Goal: Answer question/provide support: Share knowledge or assist other users

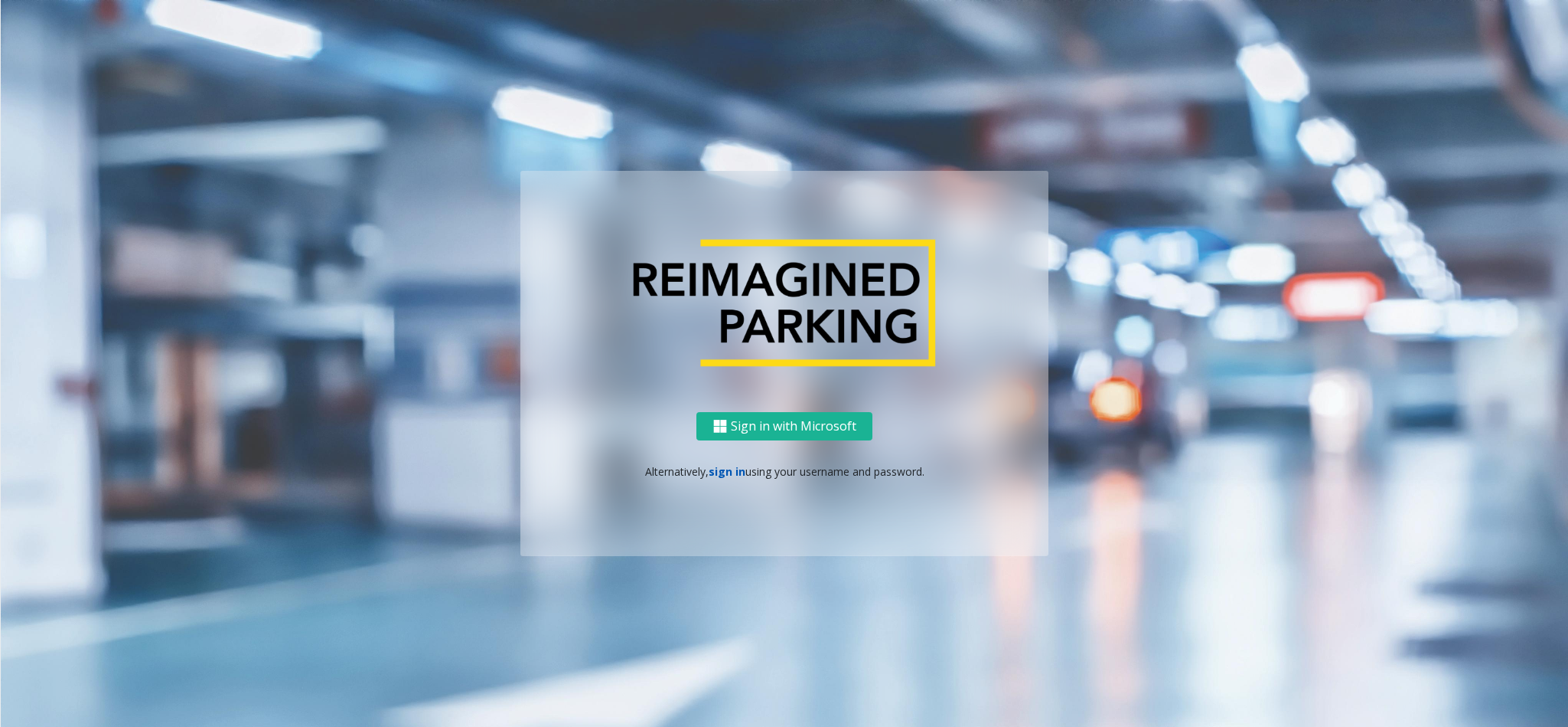
click at [715, 474] on link "sign in" at bounding box center [727, 471] width 37 height 14
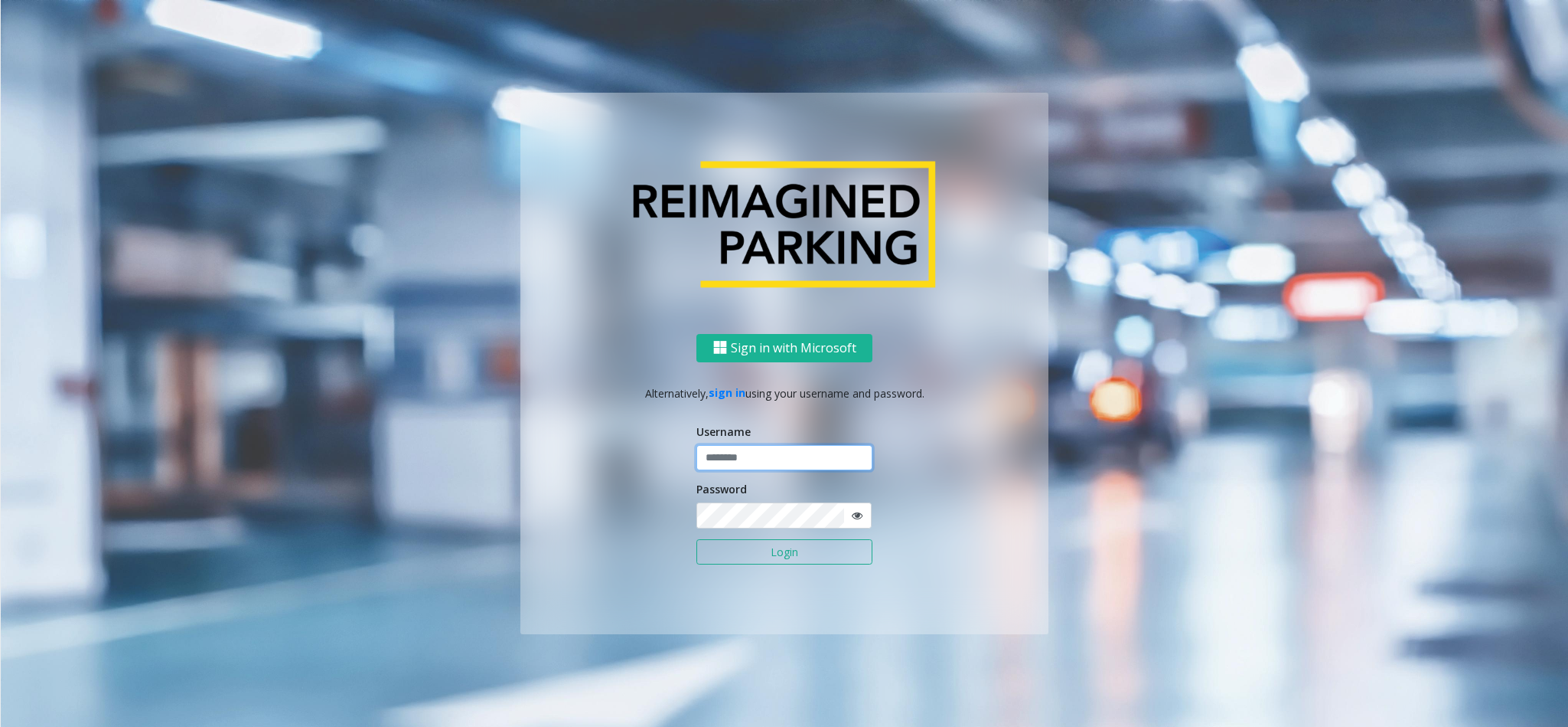
type input "**********"
click at [742, 554] on button "Login" at bounding box center [784, 552] width 176 height 26
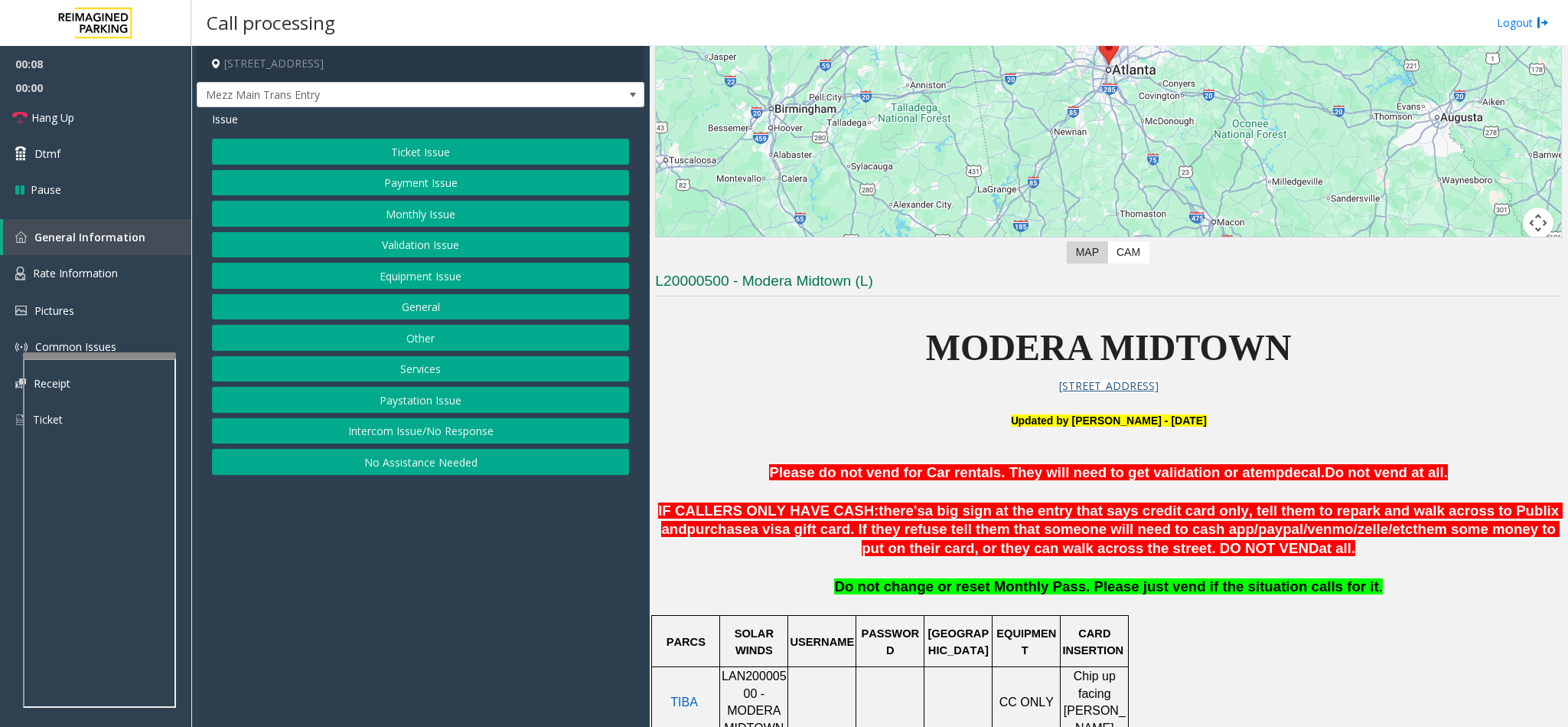
scroll to position [344, 0]
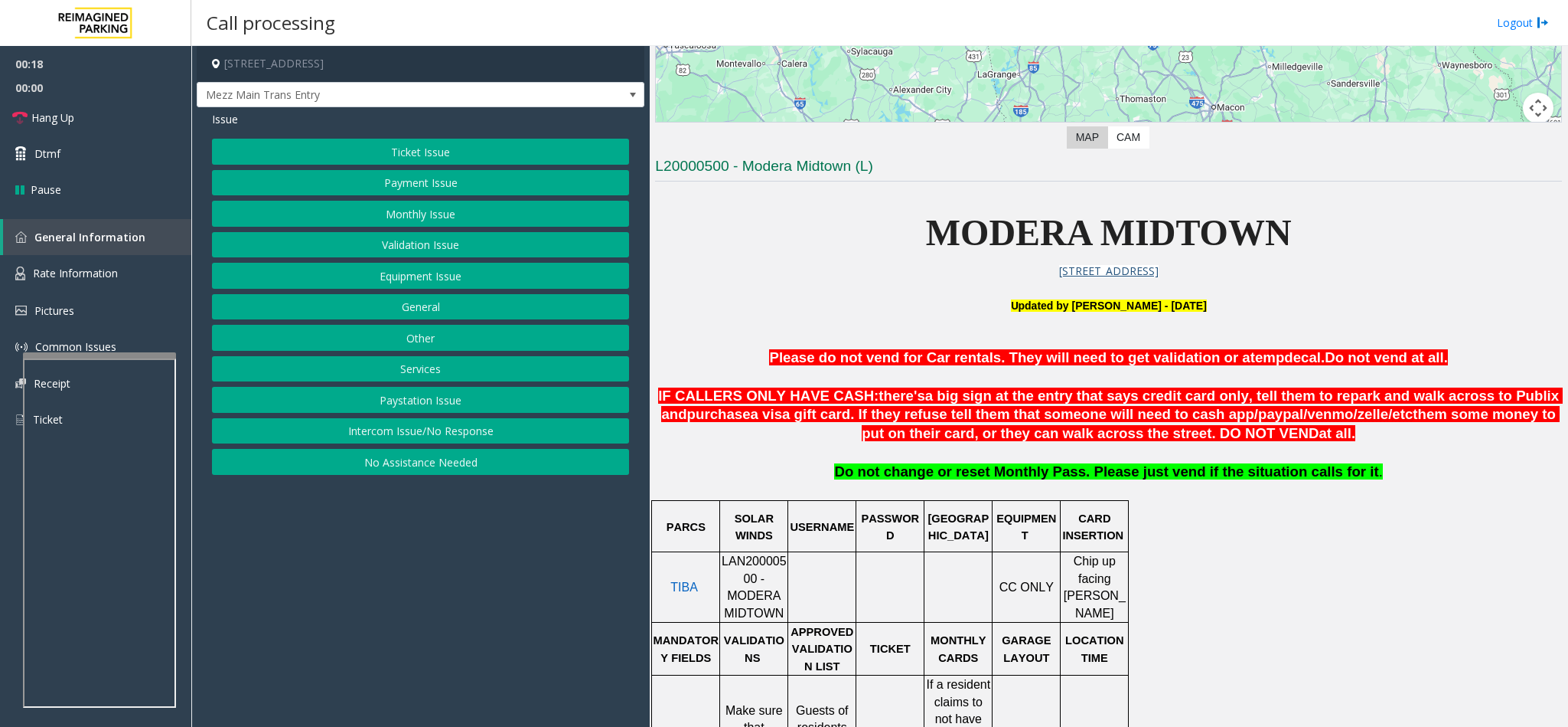
click at [425, 186] on button "Payment Issue" at bounding box center [421, 183] width 417 height 26
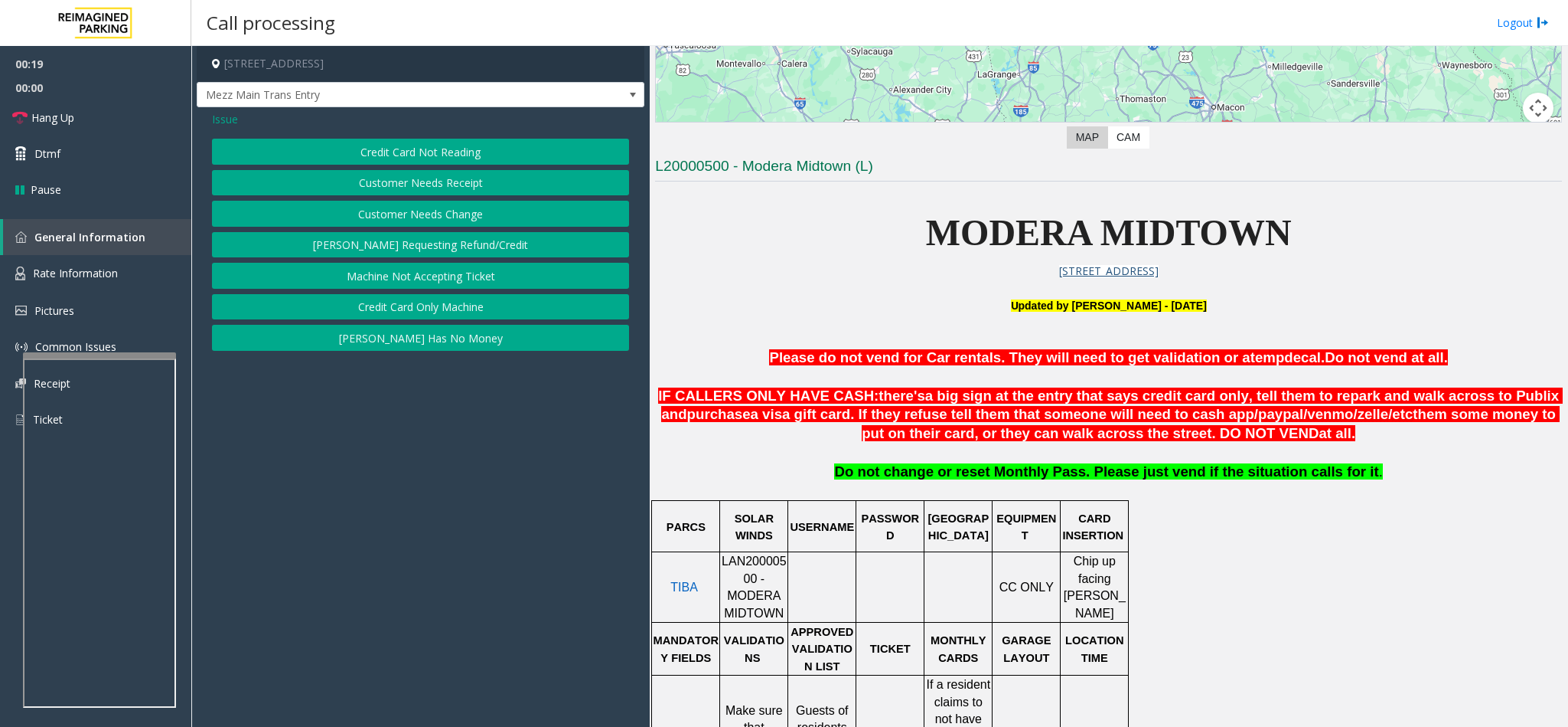
click at [462, 336] on button "[PERSON_NAME] Has No Money" at bounding box center [421, 337] width 417 height 26
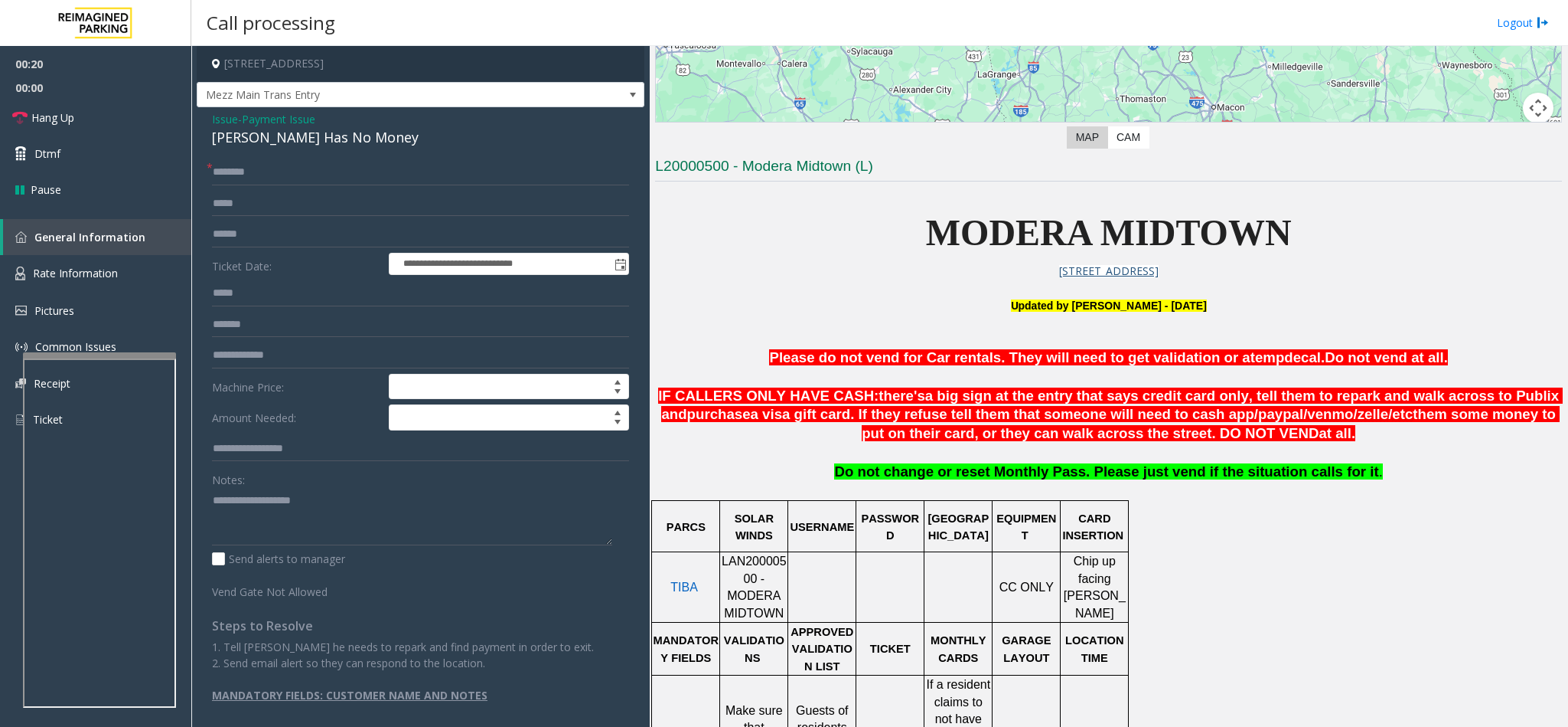
click at [230, 134] on div "[PERSON_NAME] Has No Money" at bounding box center [421, 137] width 417 height 21
type textarea "**********"
click at [217, 115] on span "Issue" at bounding box center [225, 119] width 26 height 16
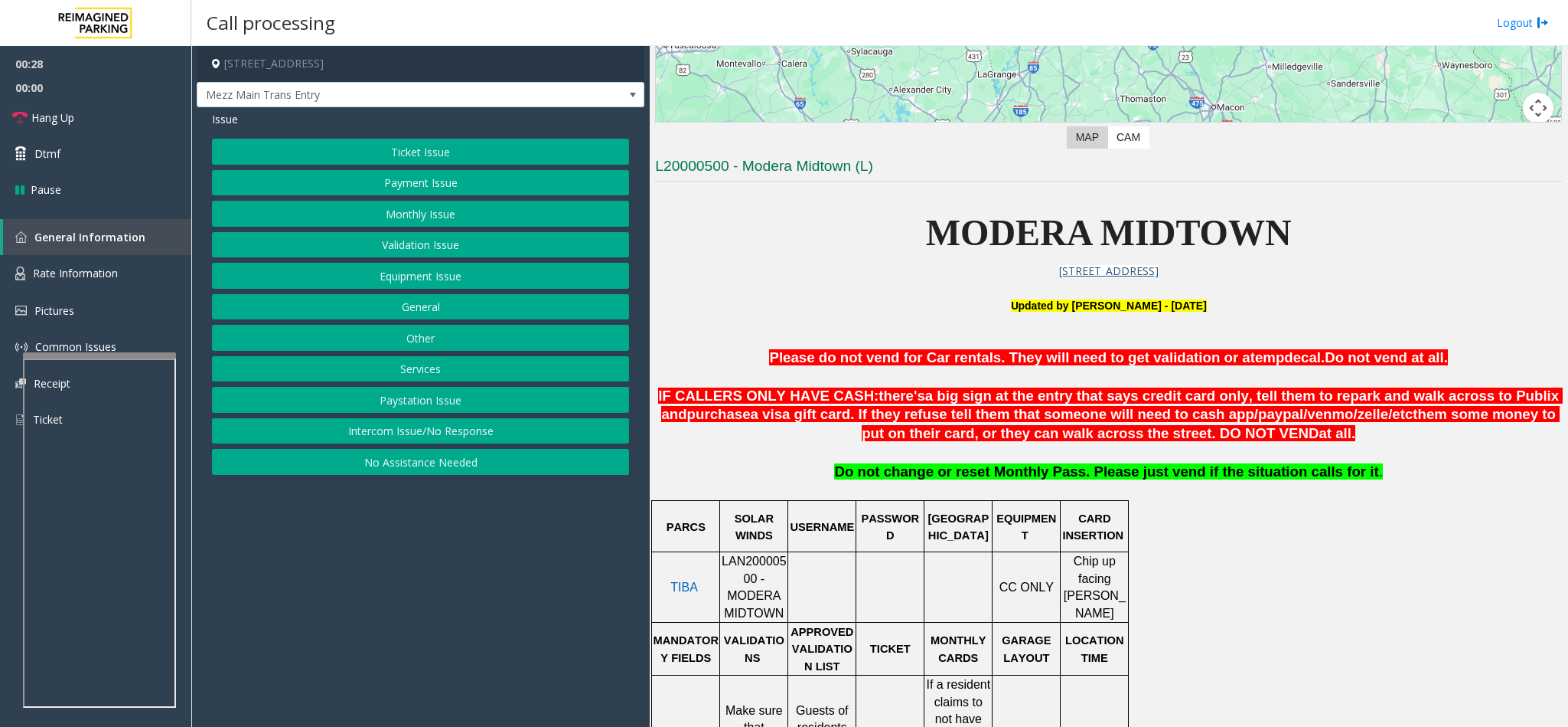
click at [468, 243] on button "Validation Issue" at bounding box center [421, 245] width 417 height 26
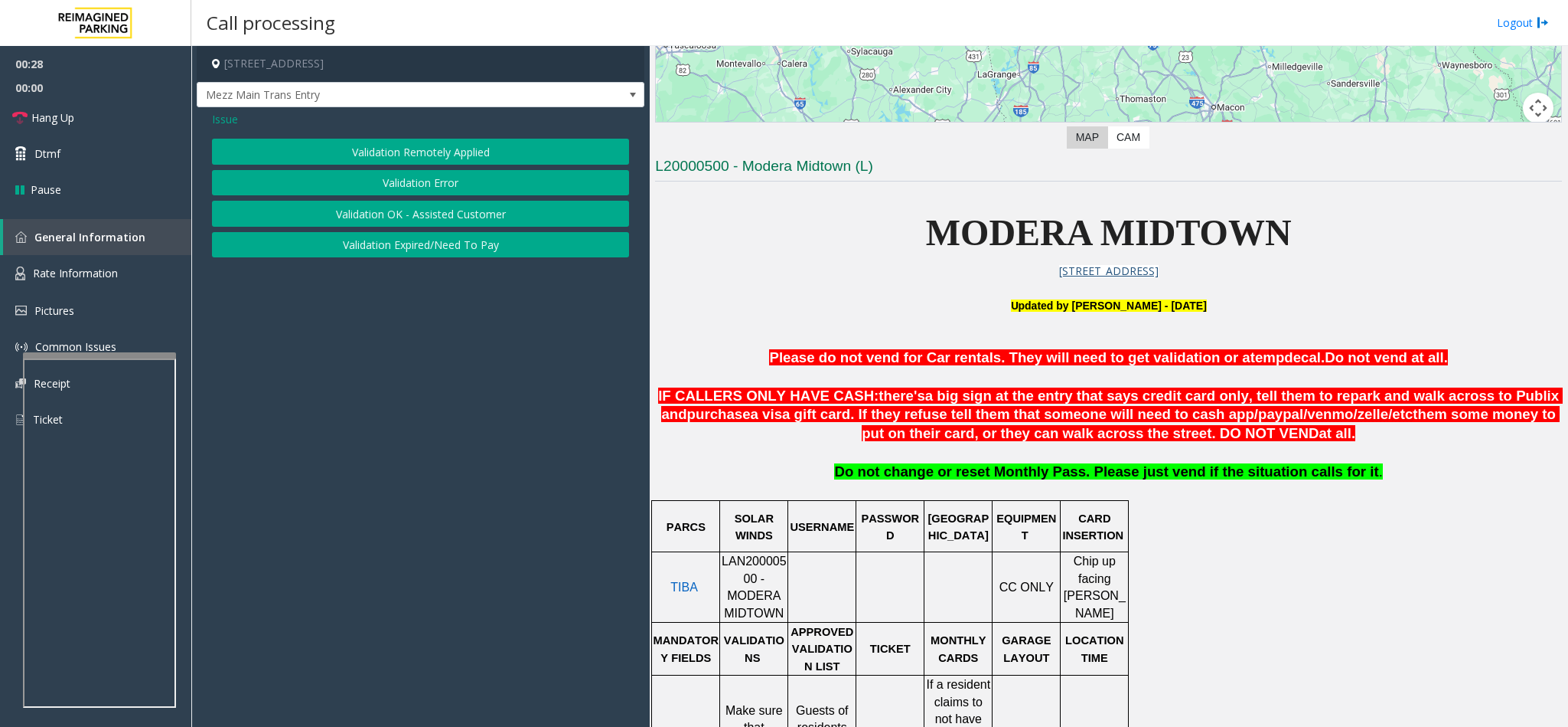
click at [411, 193] on button "Validation Error" at bounding box center [421, 183] width 417 height 26
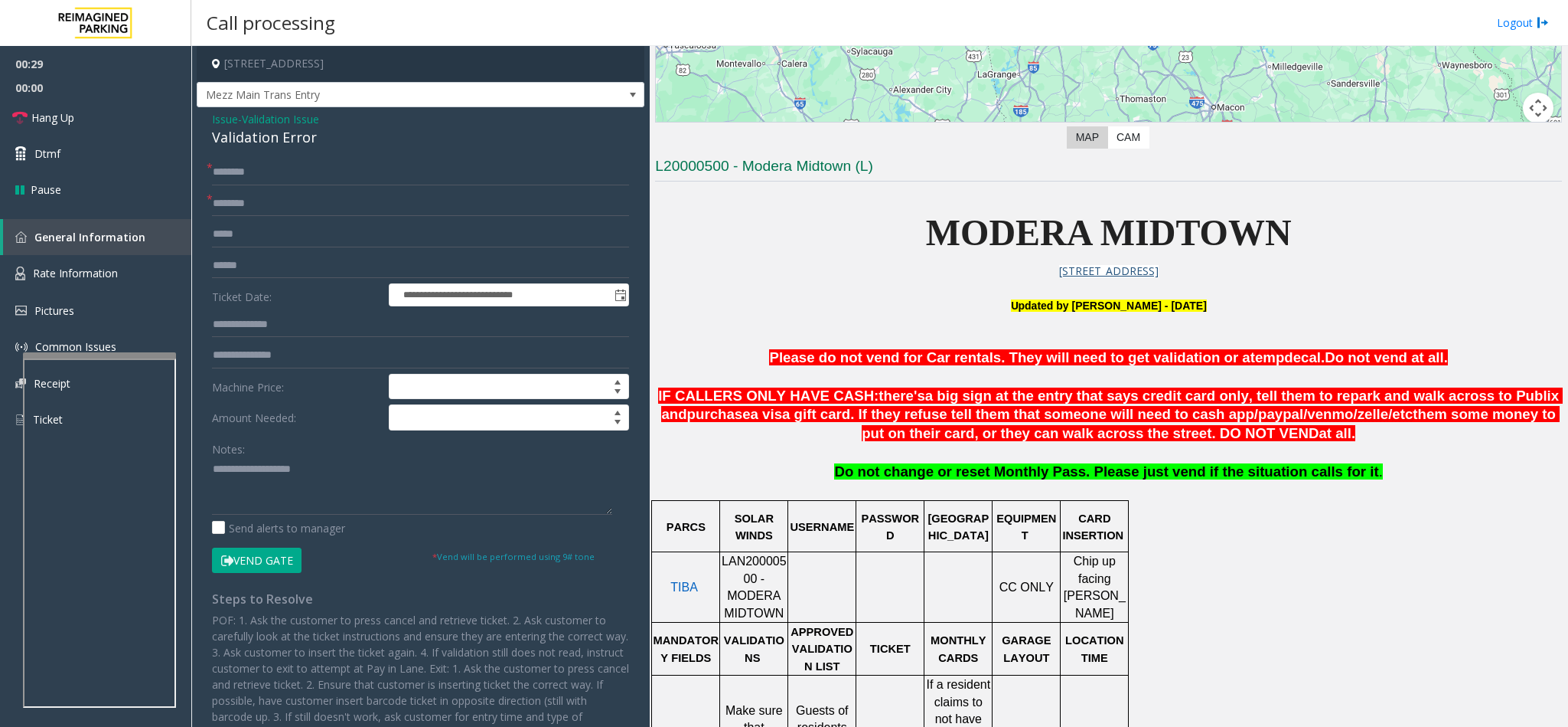
click at [243, 141] on div "Validation Error" at bounding box center [421, 137] width 417 height 21
click at [244, 140] on div "Validation Error" at bounding box center [421, 137] width 417 height 21
click at [212, 467] on textarea at bounding box center [412, 485] width 400 height 57
type textarea "**********"
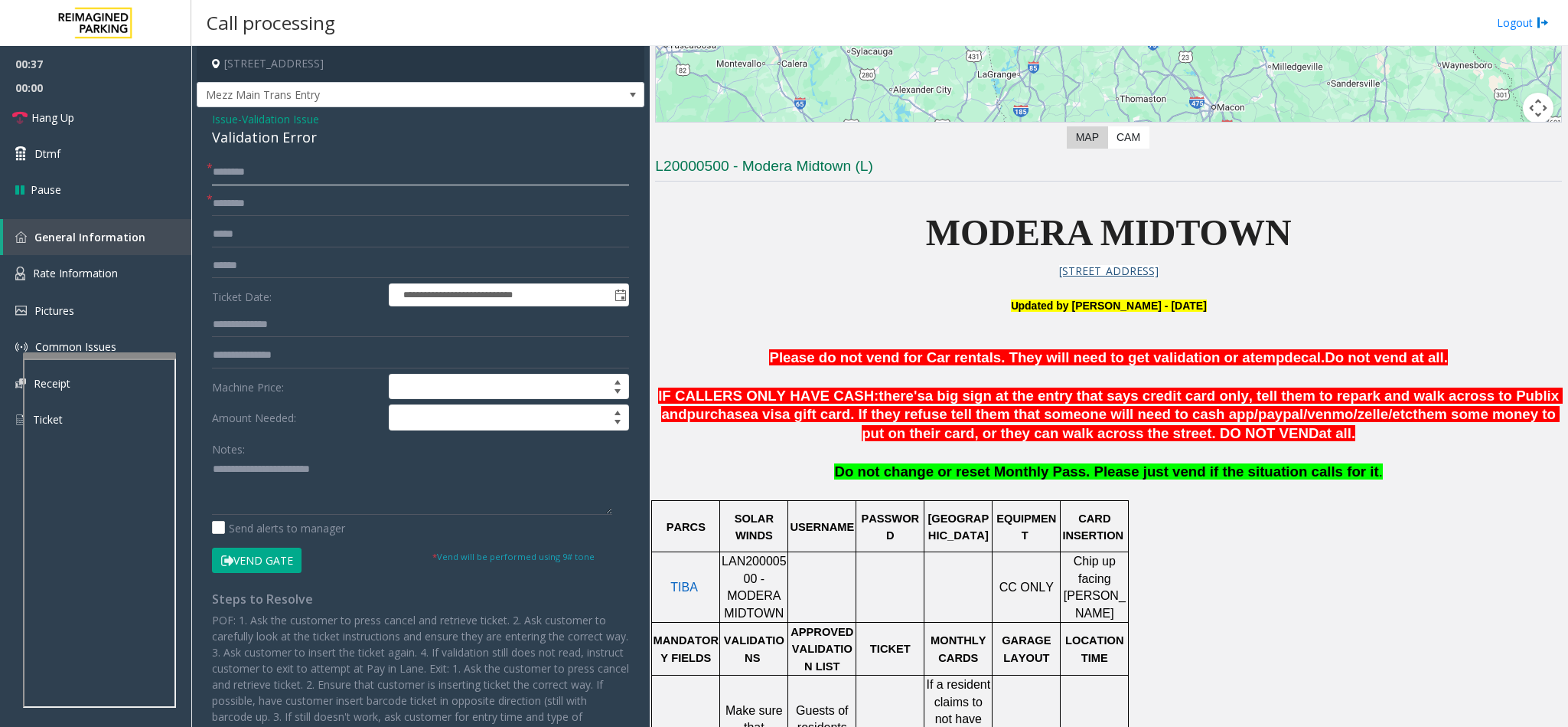
click at [225, 178] on input "text" at bounding box center [421, 172] width 417 height 26
type input "****"
click at [251, 203] on input "text" at bounding box center [421, 203] width 417 height 26
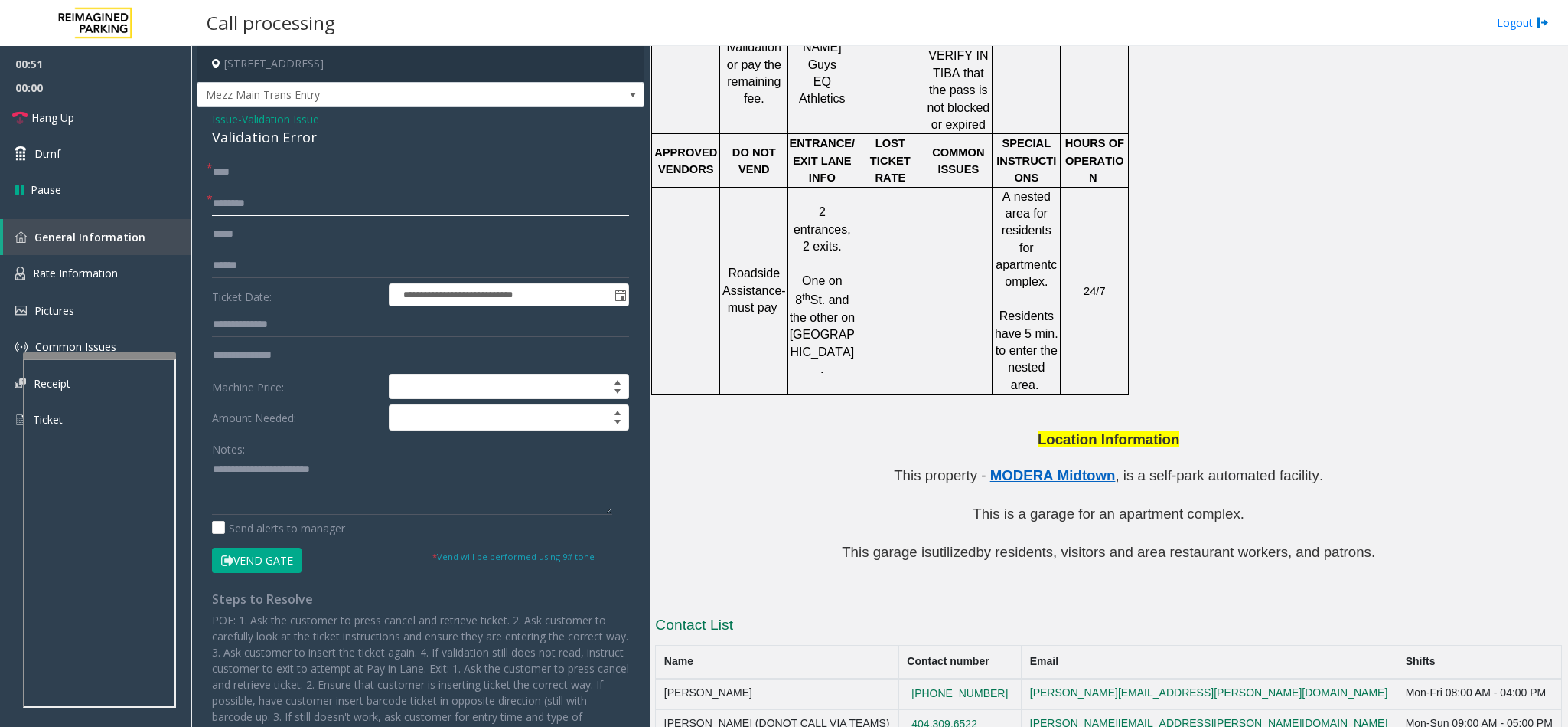
scroll to position [1308, 0]
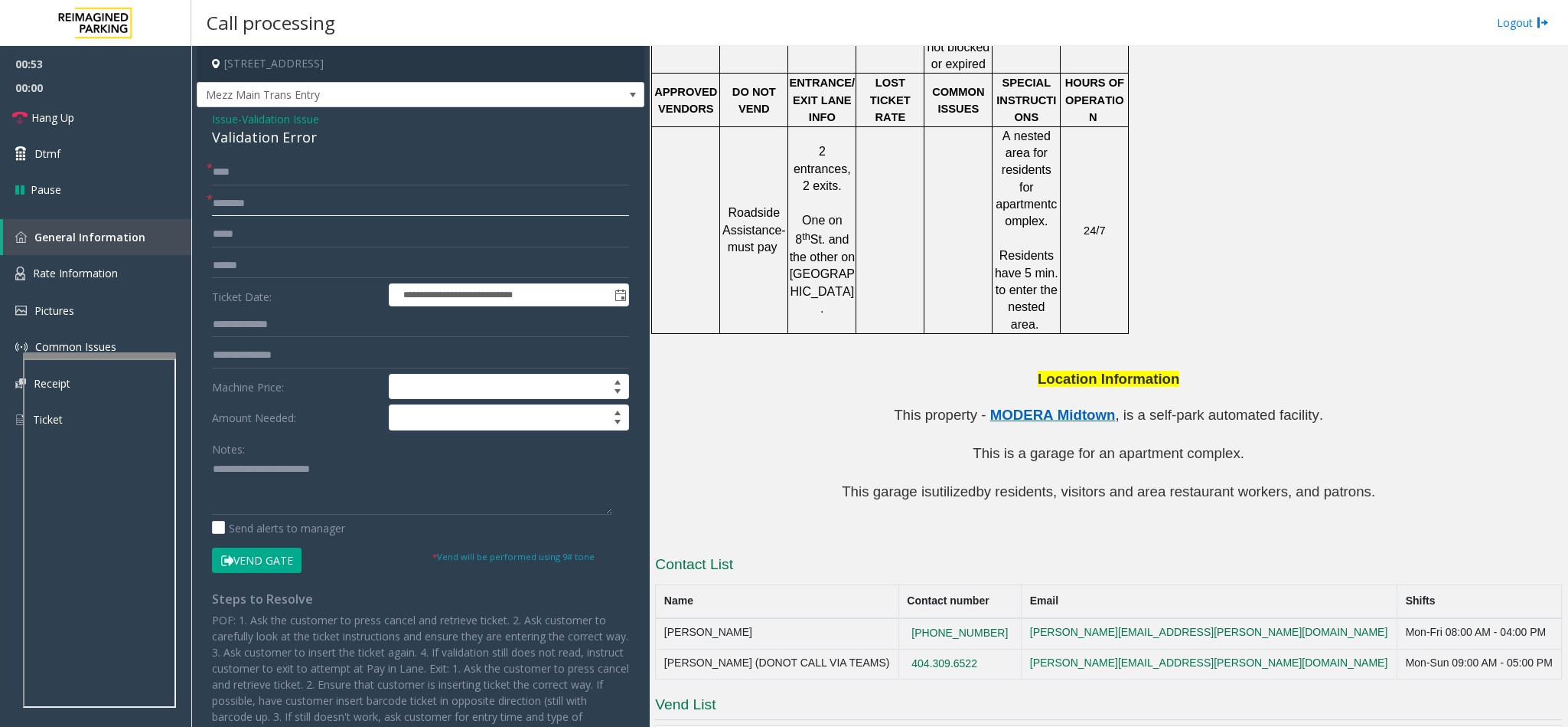
type input "********"
copy tr "404.309.6522"
drag, startPoint x: 1047, startPoint y: 588, endPoint x: 939, endPoint y: 587, distance: 108.0
click at [939, 649] on tr "[PERSON_NAME] (DONOT CALL VIA TEAMS) [PHONE_NUMBER] [PERSON_NAME][EMAIL_ADDRESS…" at bounding box center [1108, 664] width 906 height 30
click at [339, 471] on textarea at bounding box center [412, 485] width 400 height 57
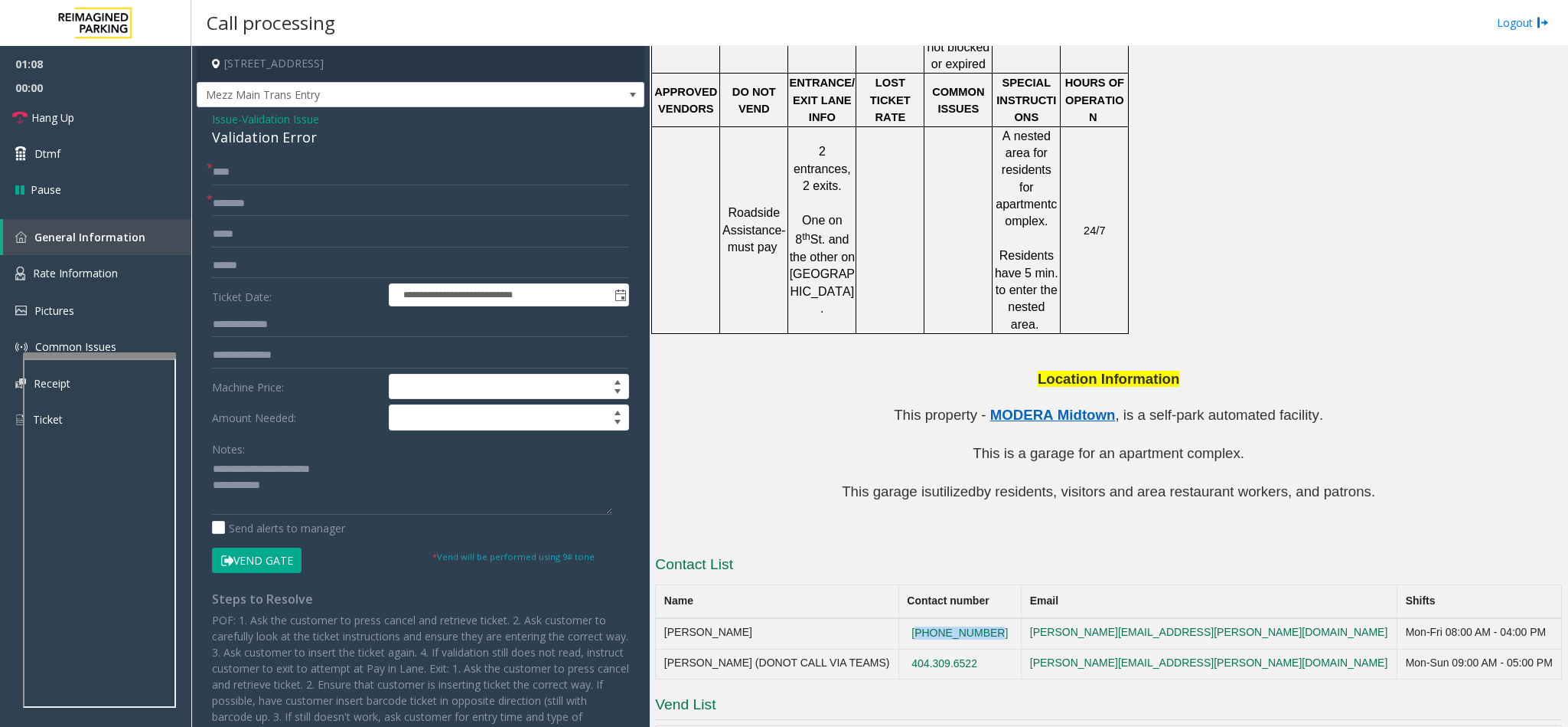
copy button "[PHONE_NUMBER]"
drag, startPoint x: 1037, startPoint y: 560, endPoint x: 951, endPoint y: 556, distance: 86.1
click at [951, 618] on td "[PHONE_NUMBER]" at bounding box center [960, 633] width 123 height 30
click at [329, 499] on textarea at bounding box center [412, 485] width 400 height 57
type textarea "**********"
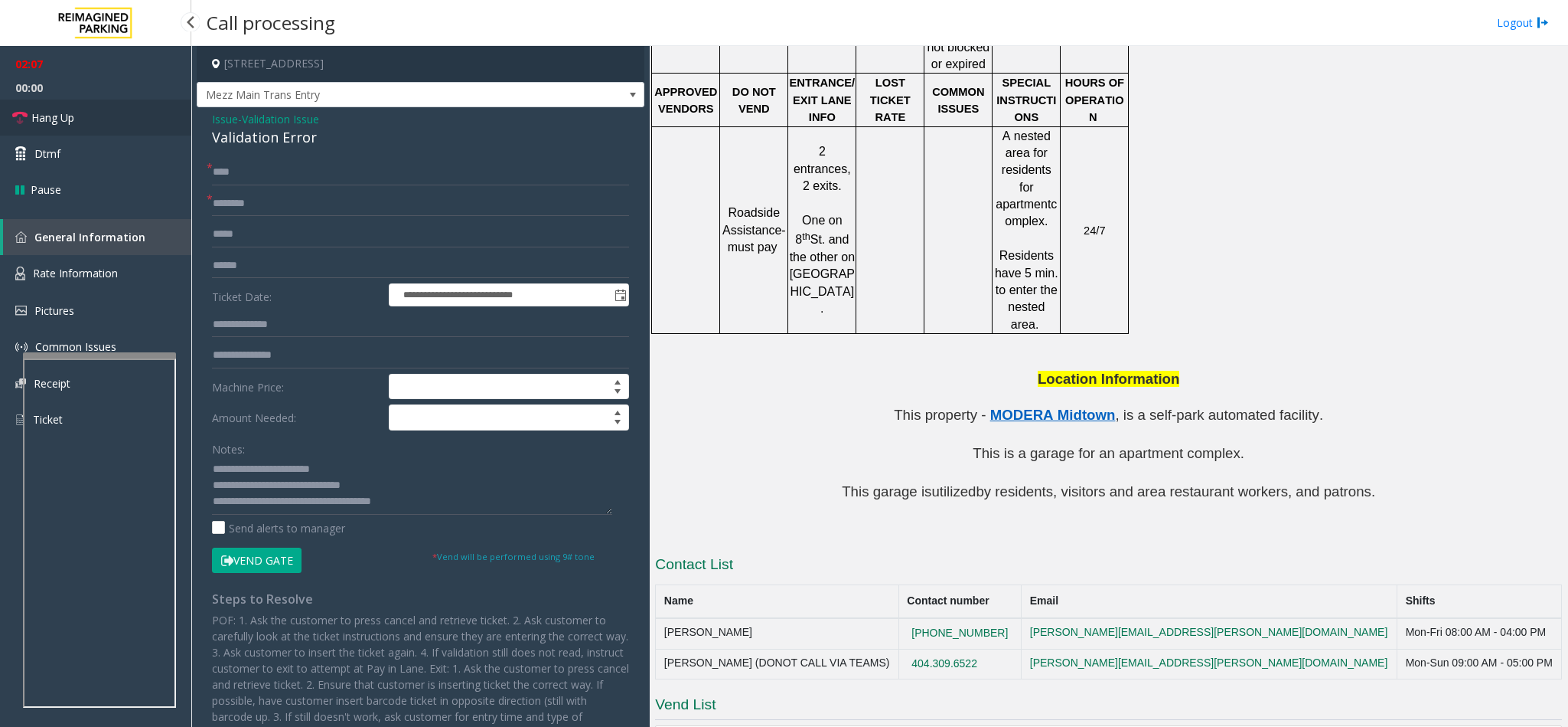
click at [112, 120] on link "Hang Up" at bounding box center [96, 117] width 191 height 36
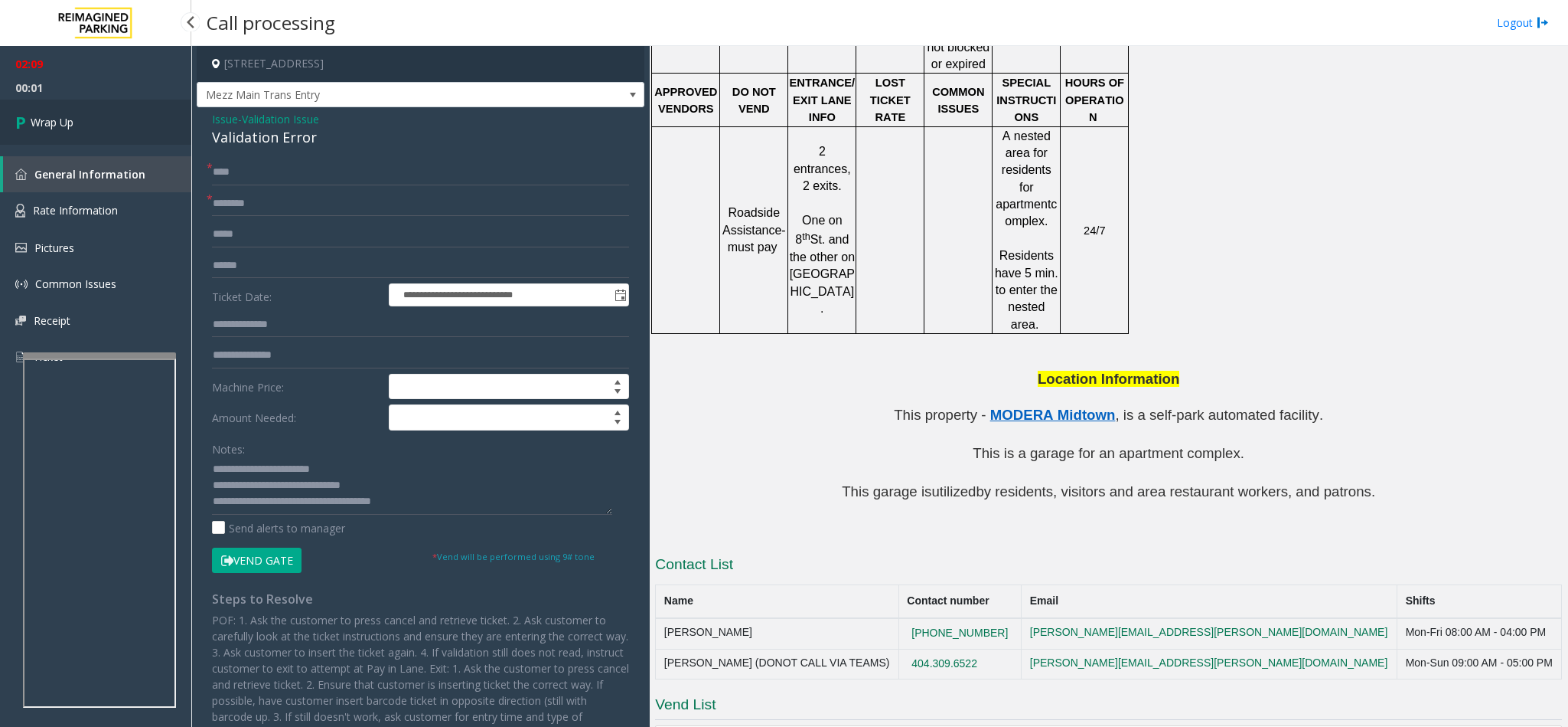
click at [89, 122] on link "Wrap Up" at bounding box center [96, 122] width 191 height 45
